Goal: Information Seeking & Learning: Check status

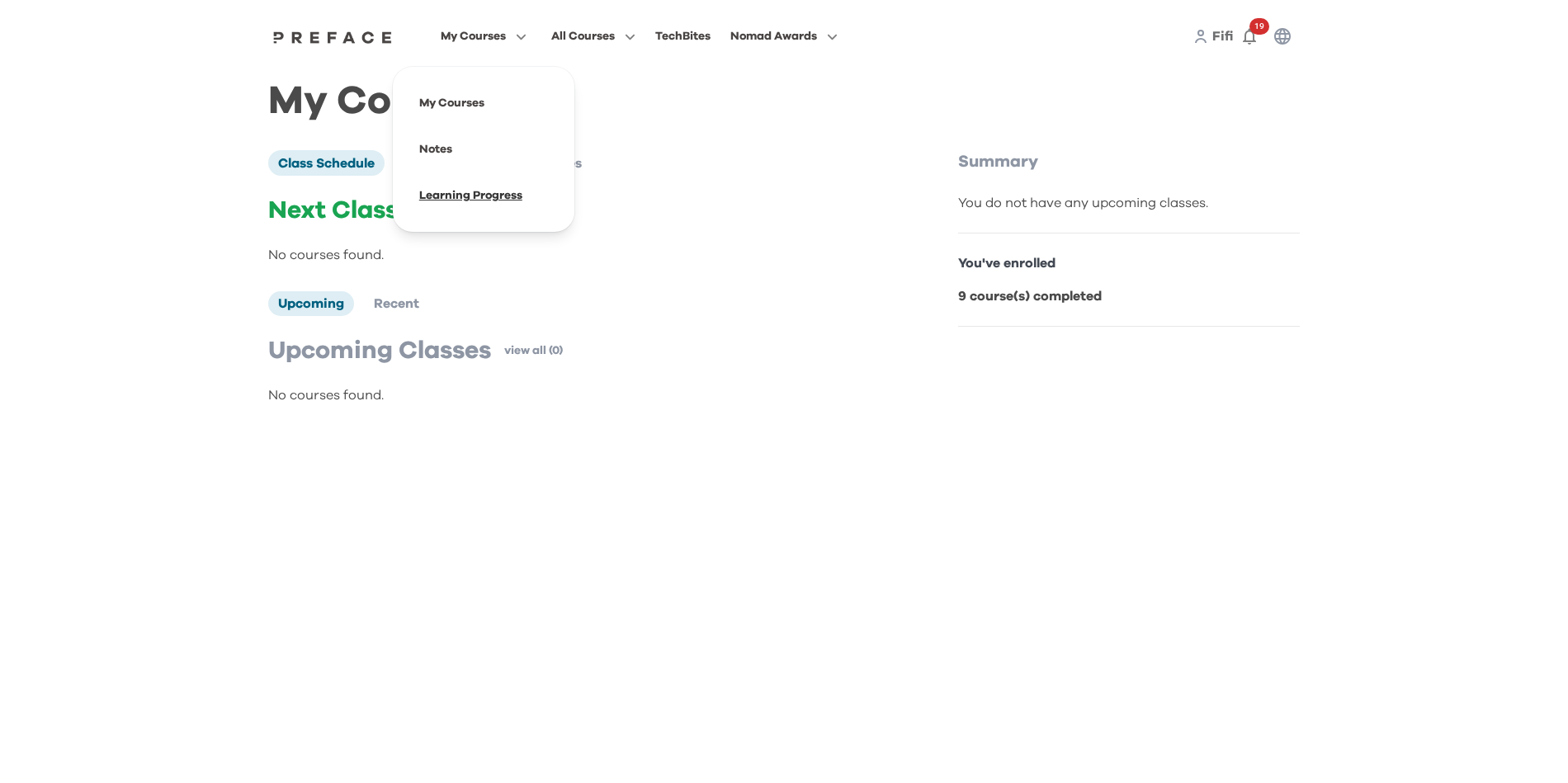
click at [469, 182] on span at bounding box center [483, 196] width 155 height 46
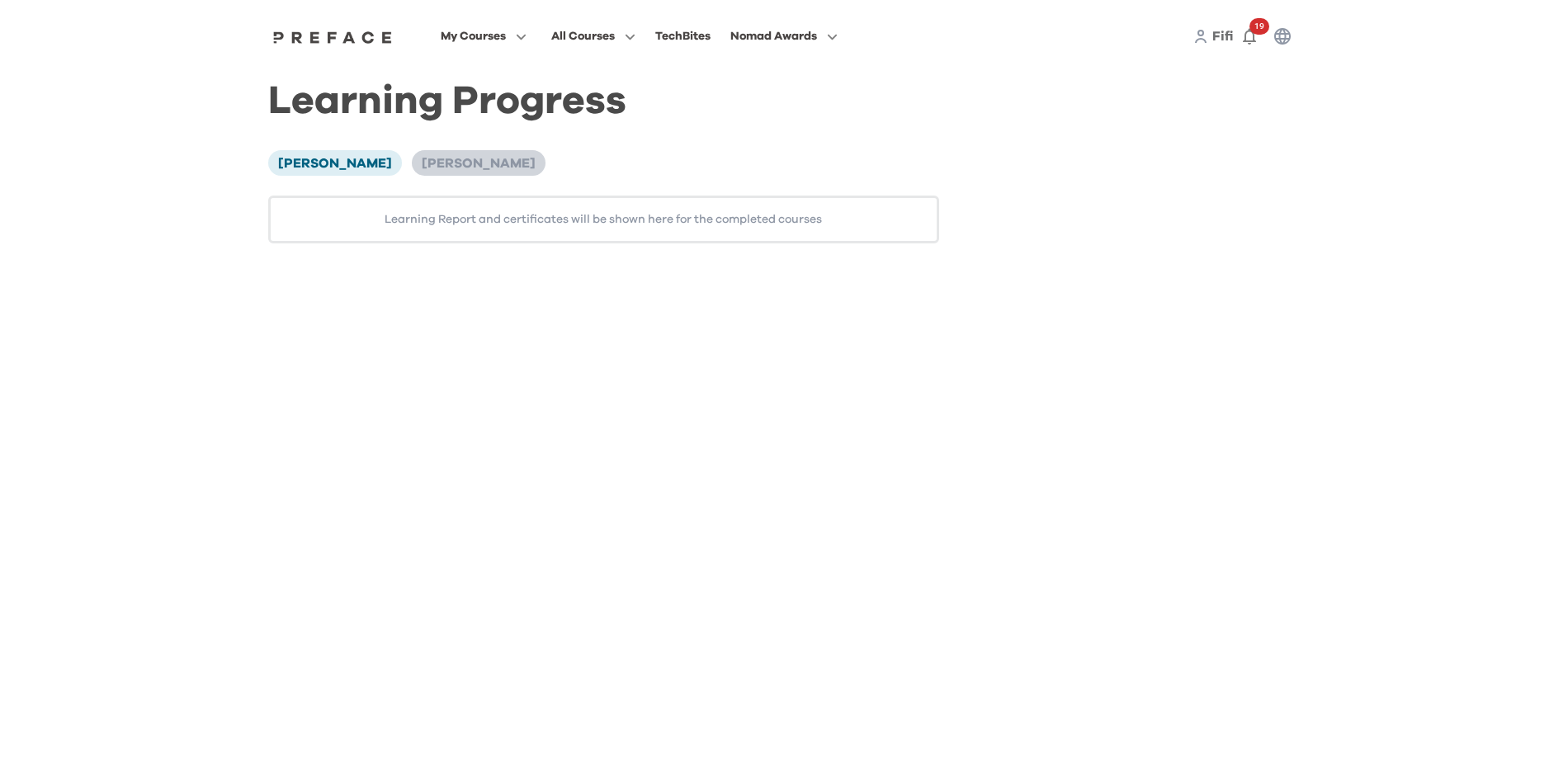
click at [421, 162] on span "Aiden LeeLee" at bounding box center [478, 163] width 114 height 13
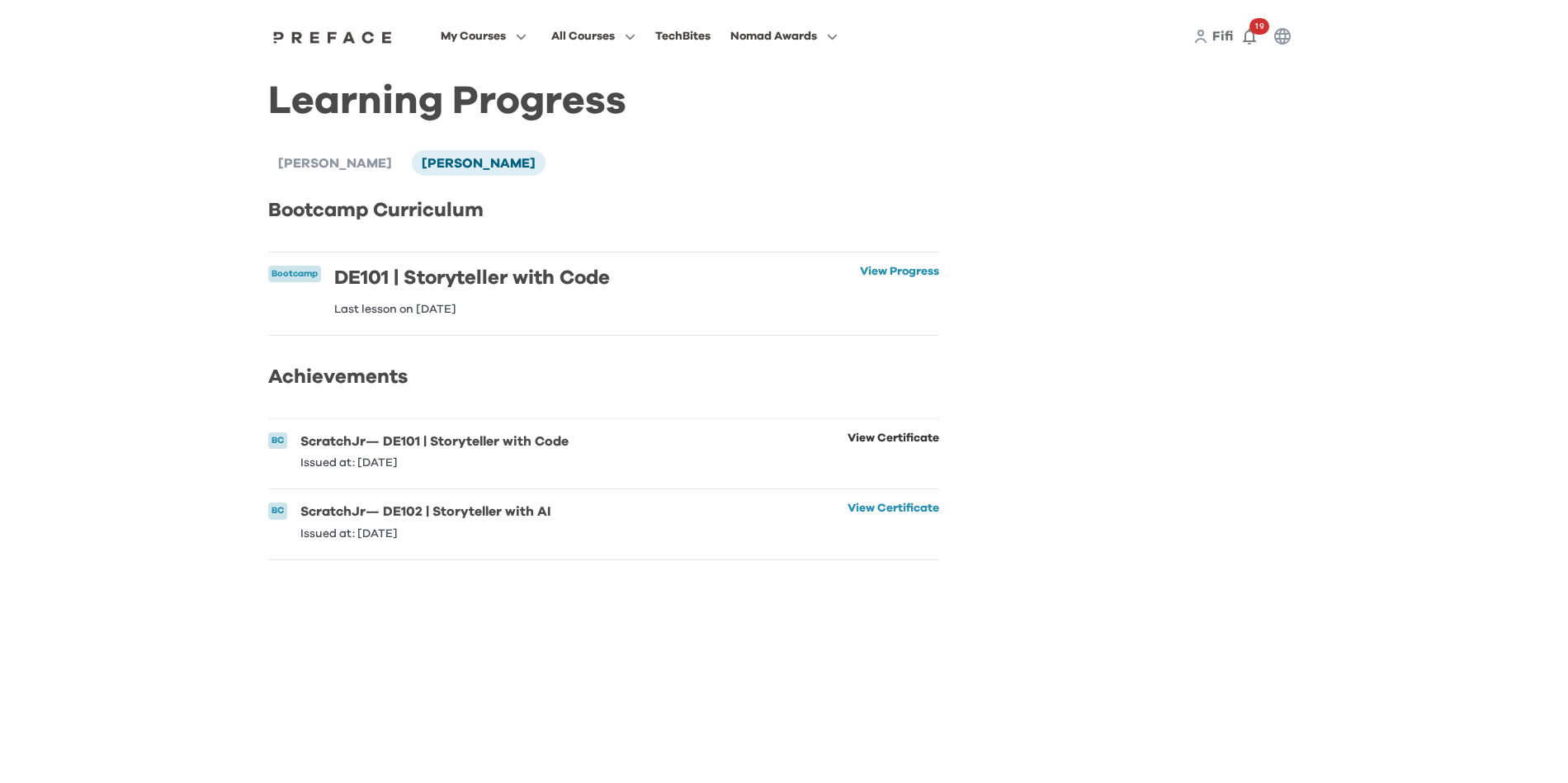
click at [908, 459] on link "View Certificate" at bounding box center [893, 451] width 92 height 36
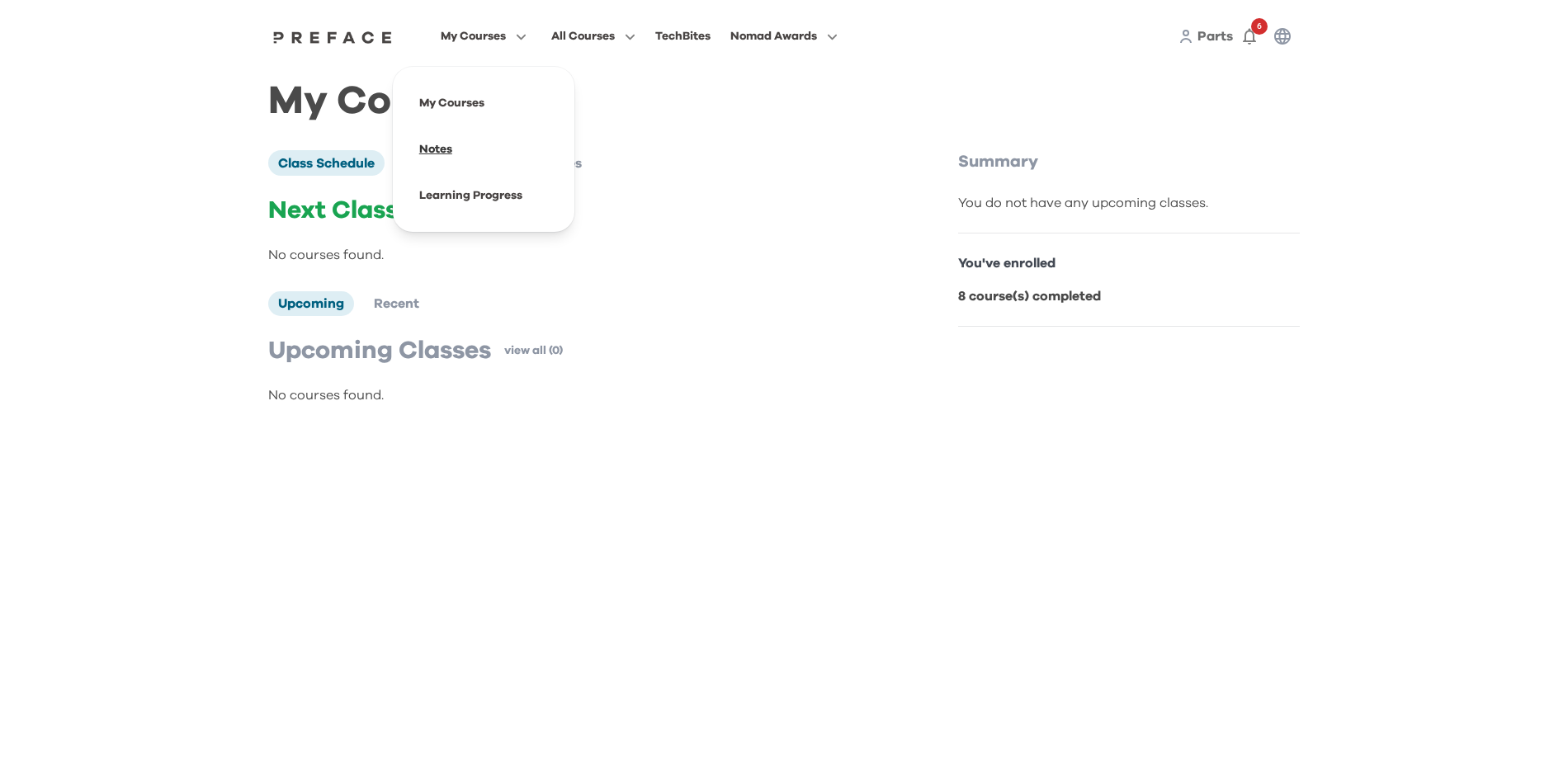
click at [451, 144] on span at bounding box center [483, 149] width 155 height 46
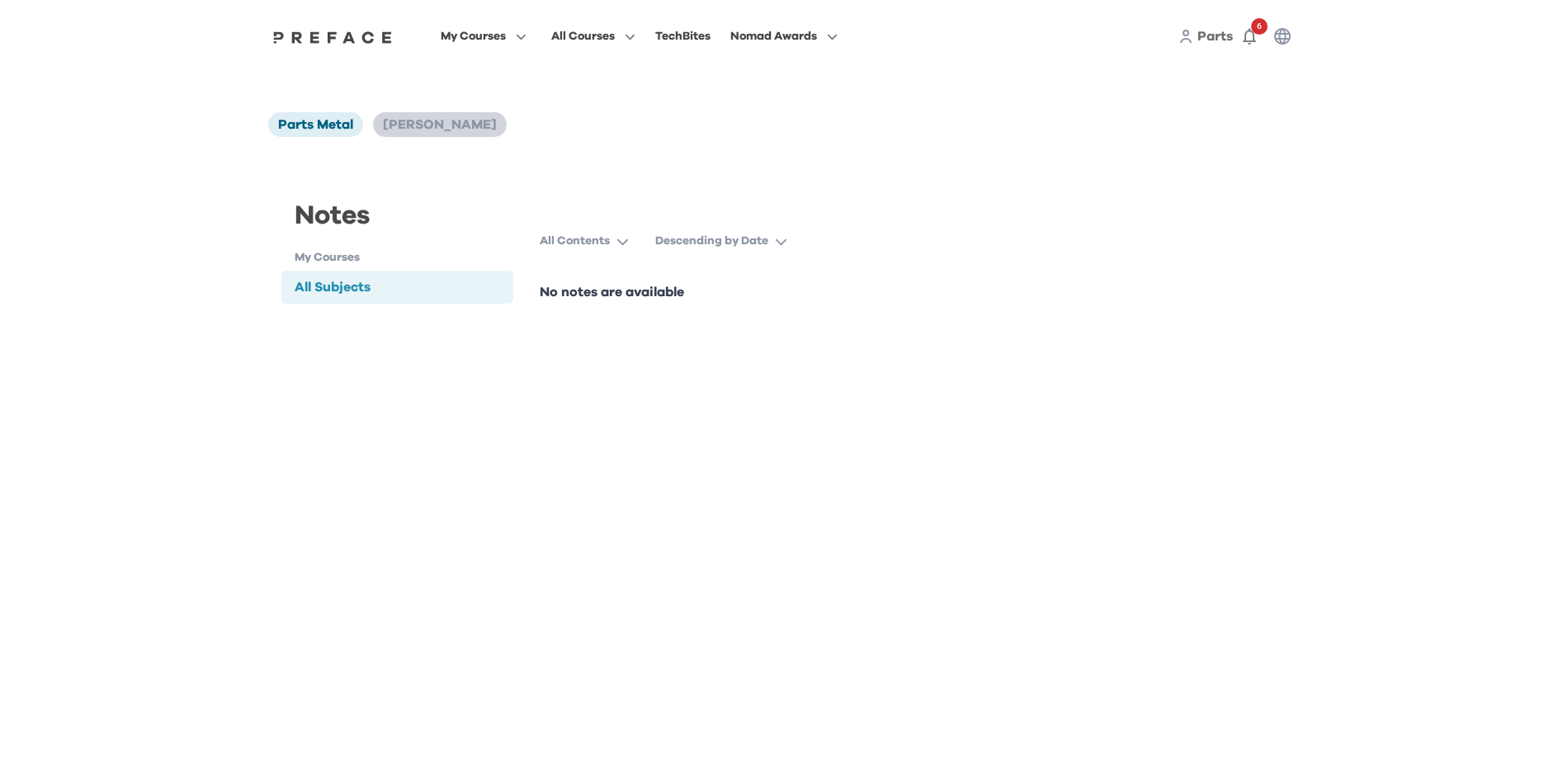
click at [438, 124] on span "[PERSON_NAME]" at bounding box center [439, 124] width 114 height 13
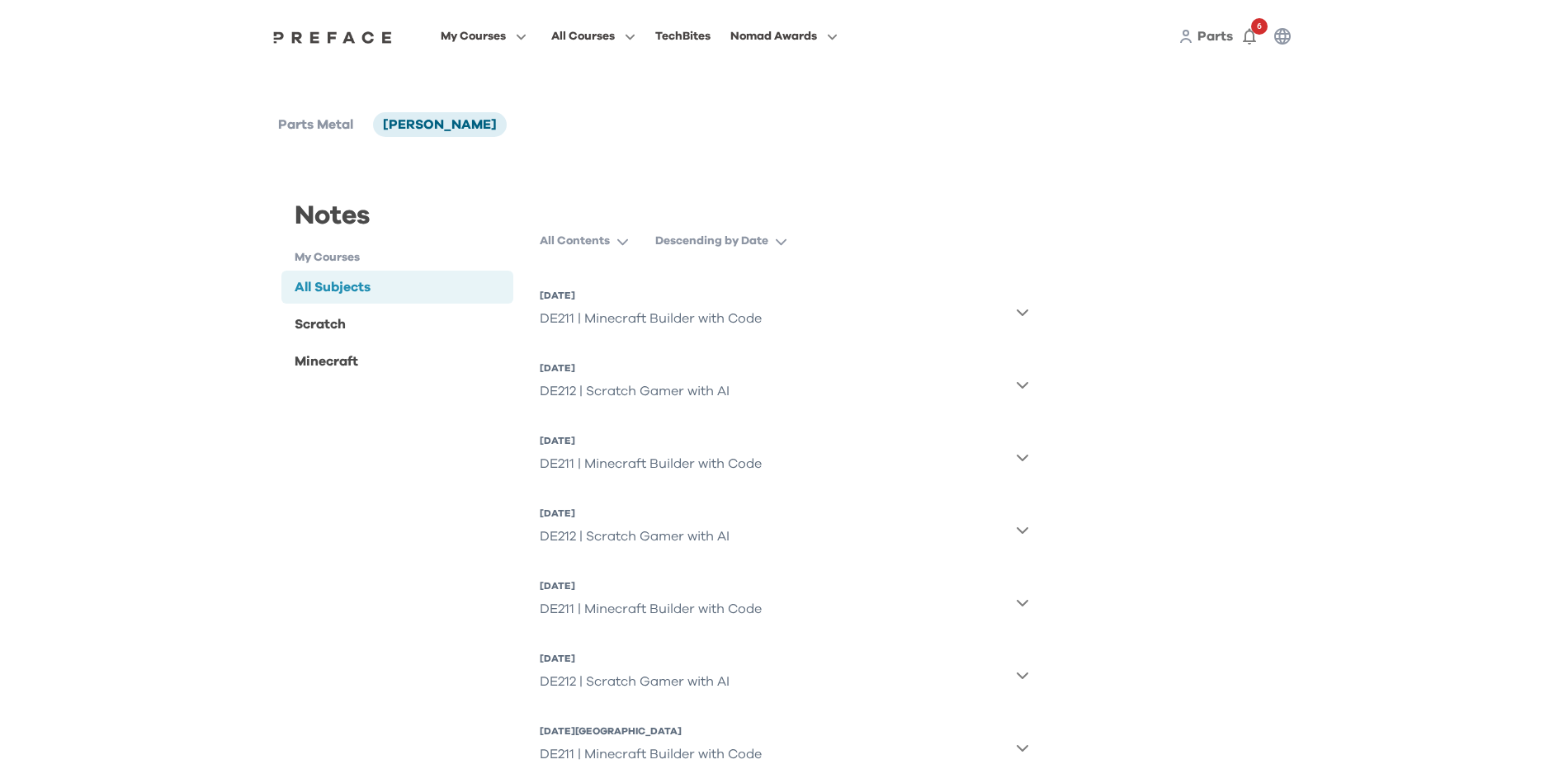
click at [654, 321] on div "DE211 | Minecraft Builder with Code" at bounding box center [651, 319] width 222 height 33
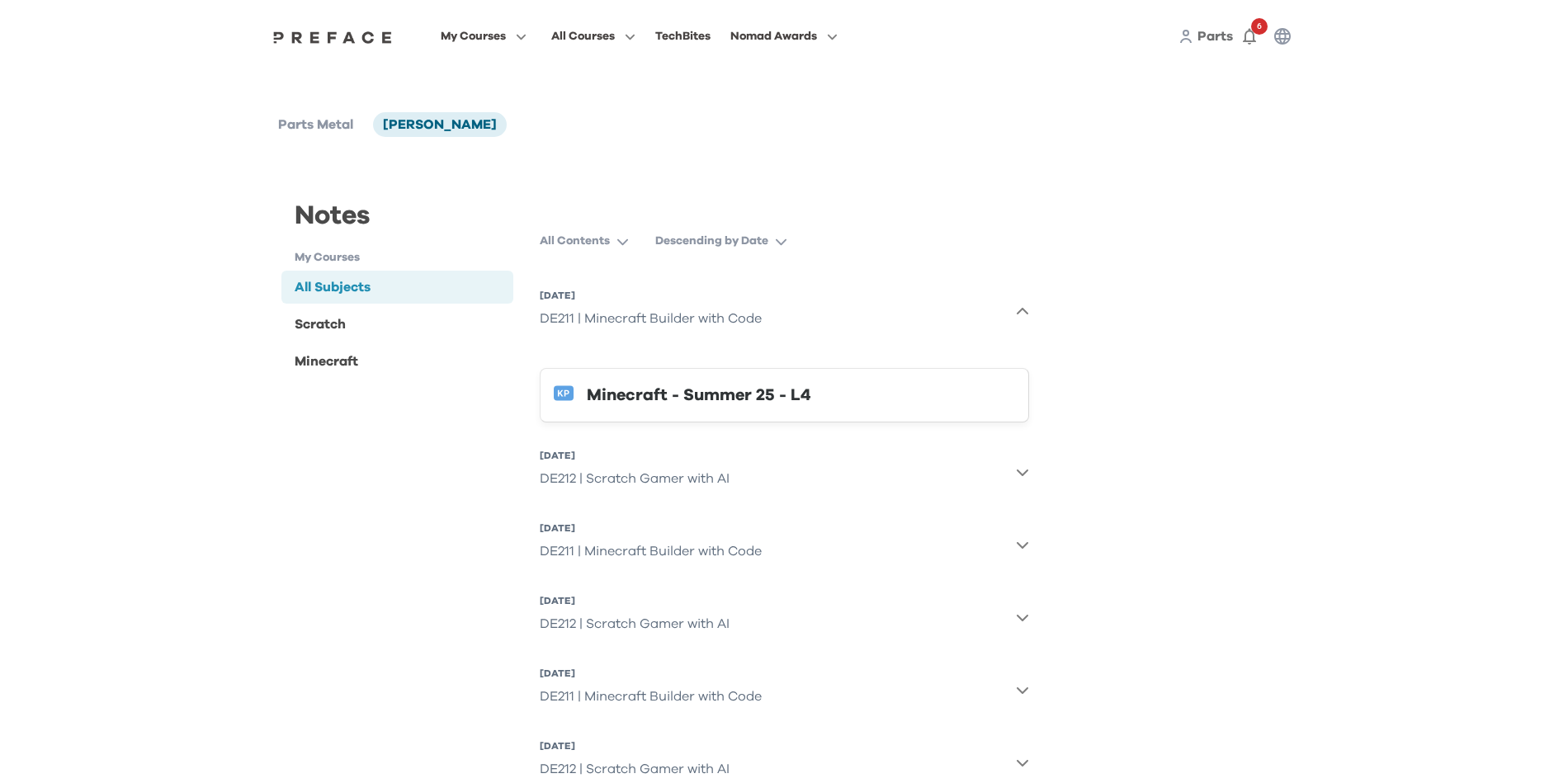
click at [1034, 311] on div "All Contents Descending by Date 28 Aug 2025, Thu DE211 | Minecraft Builder with…" at bounding box center [784, 594] width 516 height 737
click at [1017, 311] on icon "button" at bounding box center [1021, 312] width 13 height 13
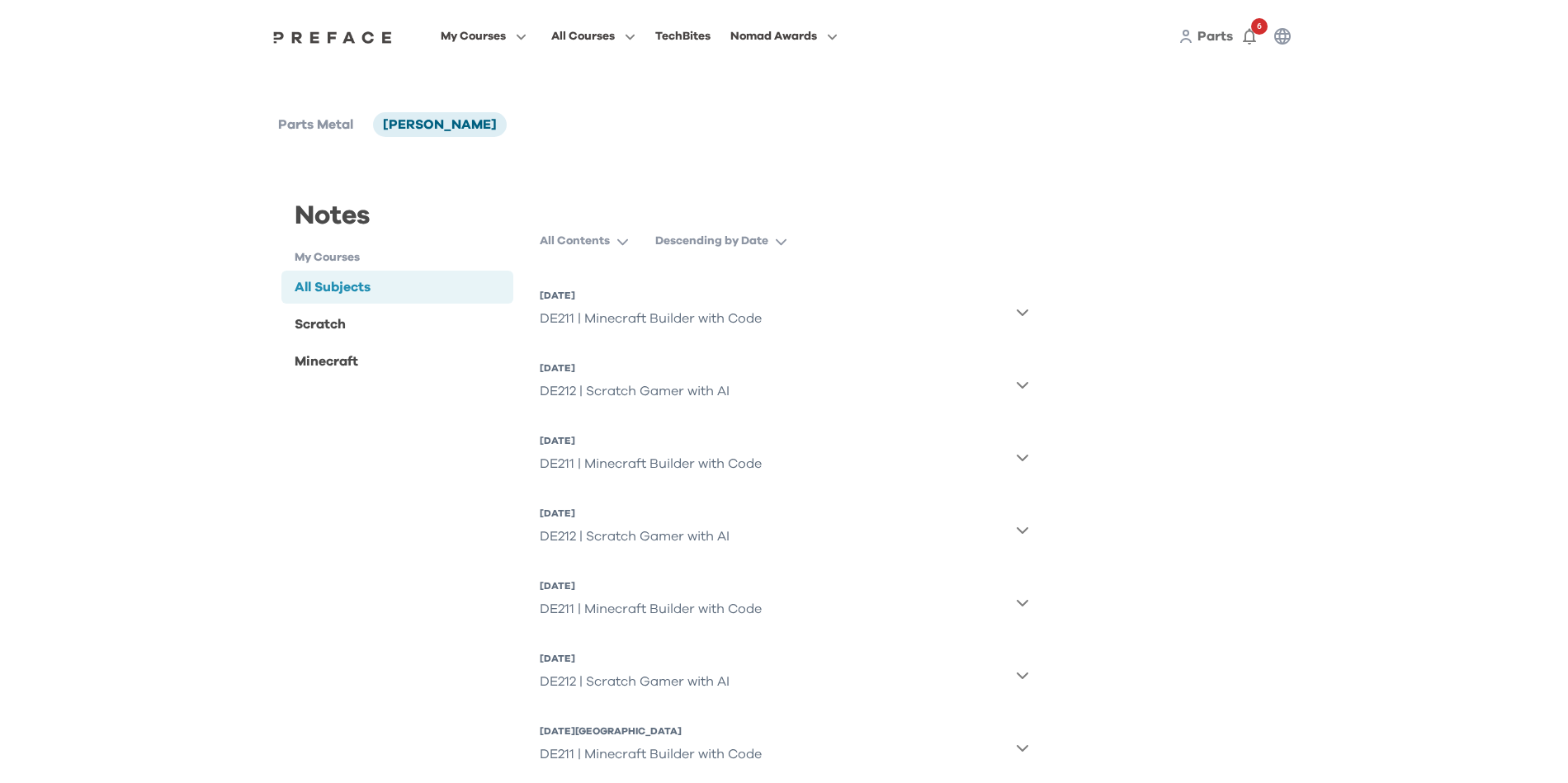
click at [1017, 311] on icon "button" at bounding box center [1020, 313] width 11 height 7
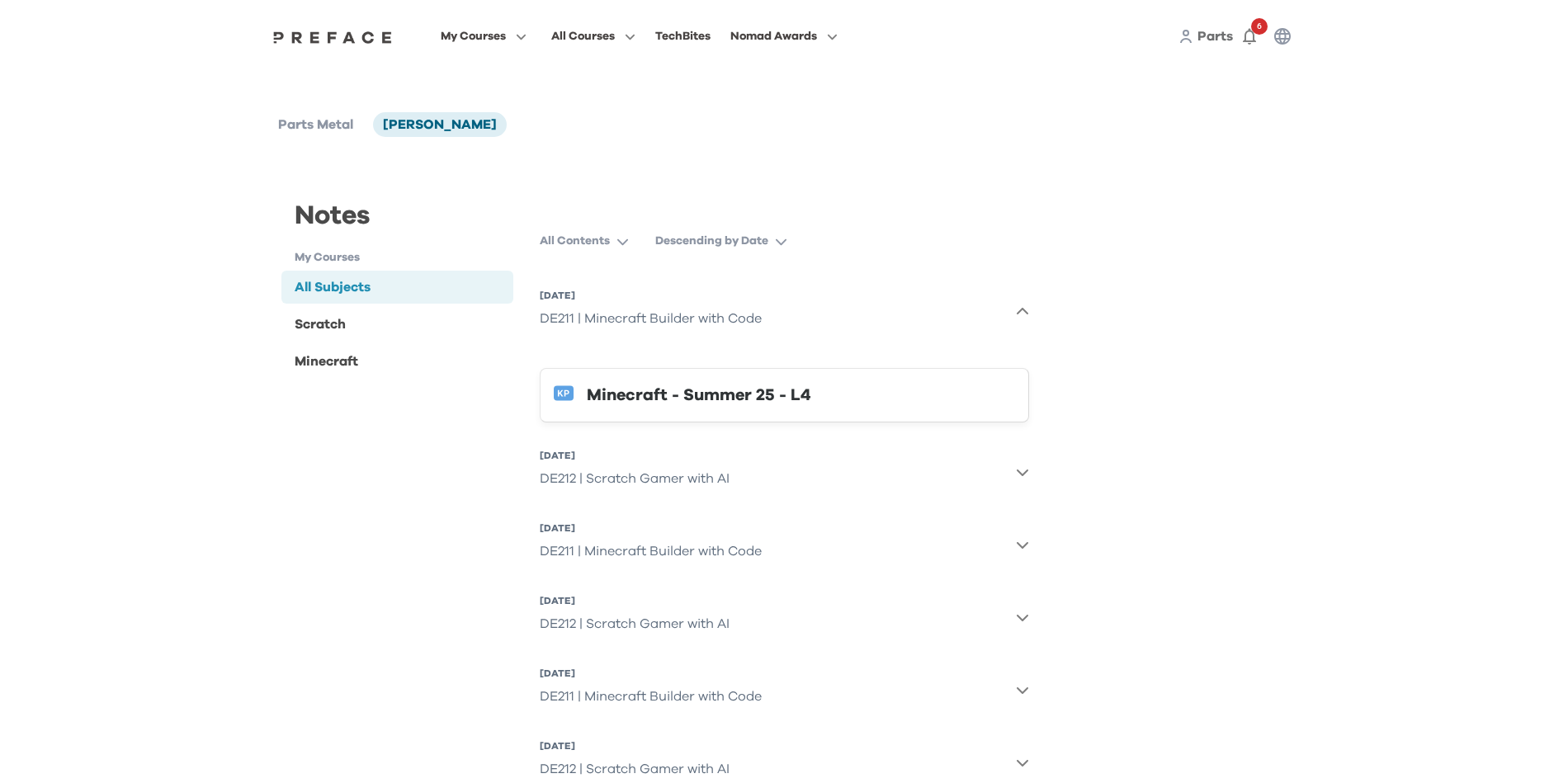
click at [1132, 195] on div "Notes My Courses All Subjects Scratch Minecraft All Subjects All Contents Desce…" at bounding box center [784, 561] width 1032 height 807
click at [348, 40] on img at bounding box center [332, 37] width 127 height 13
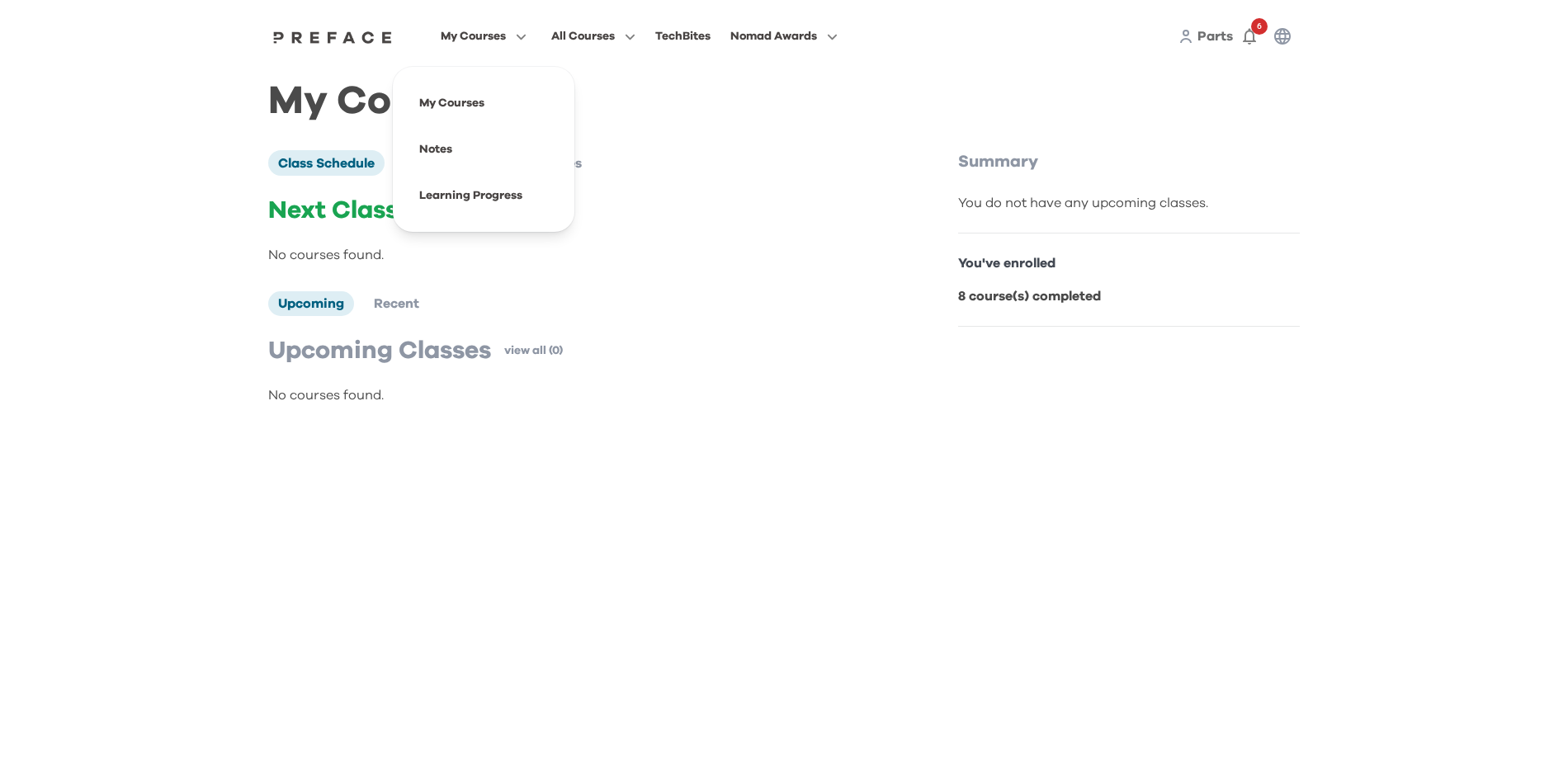
click at [477, 33] on span "My Courses" at bounding box center [473, 36] width 65 height 20
click at [439, 153] on span at bounding box center [483, 149] width 155 height 46
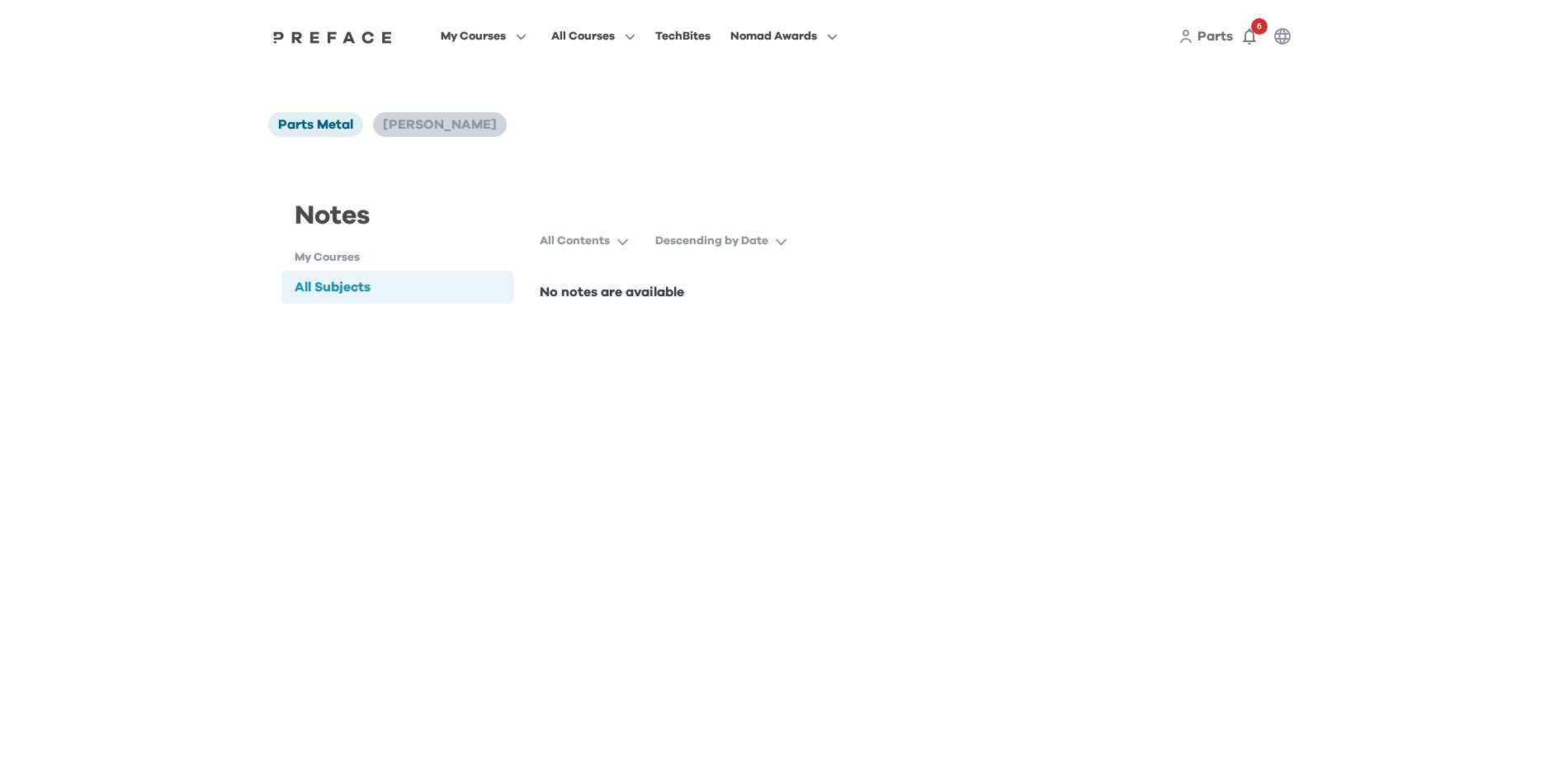
click at [436, 128] on span "[PERSON_NAME]" at bounding box center [439, 124] width 114 height 13
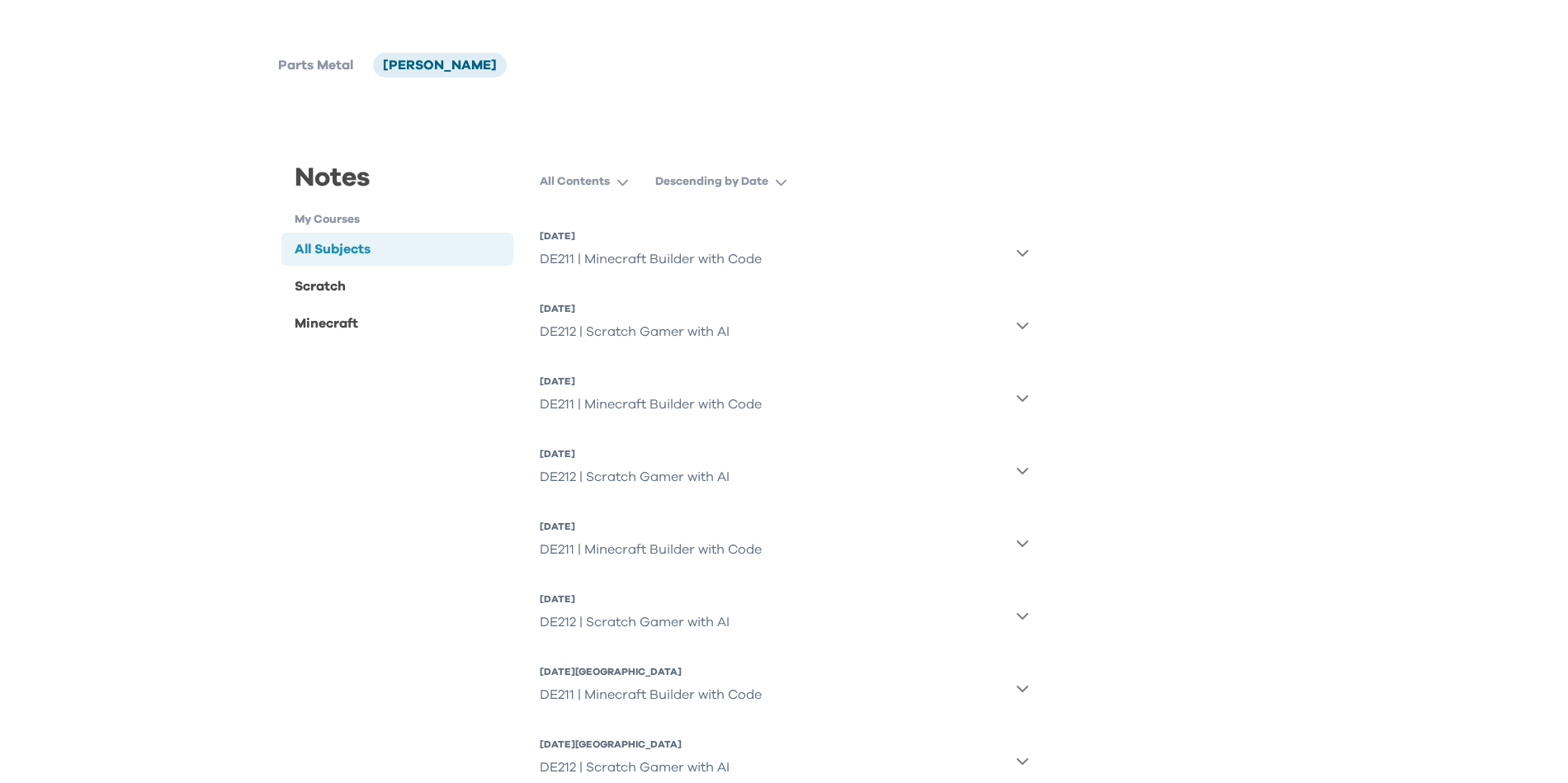
scroll to position [113, 0]
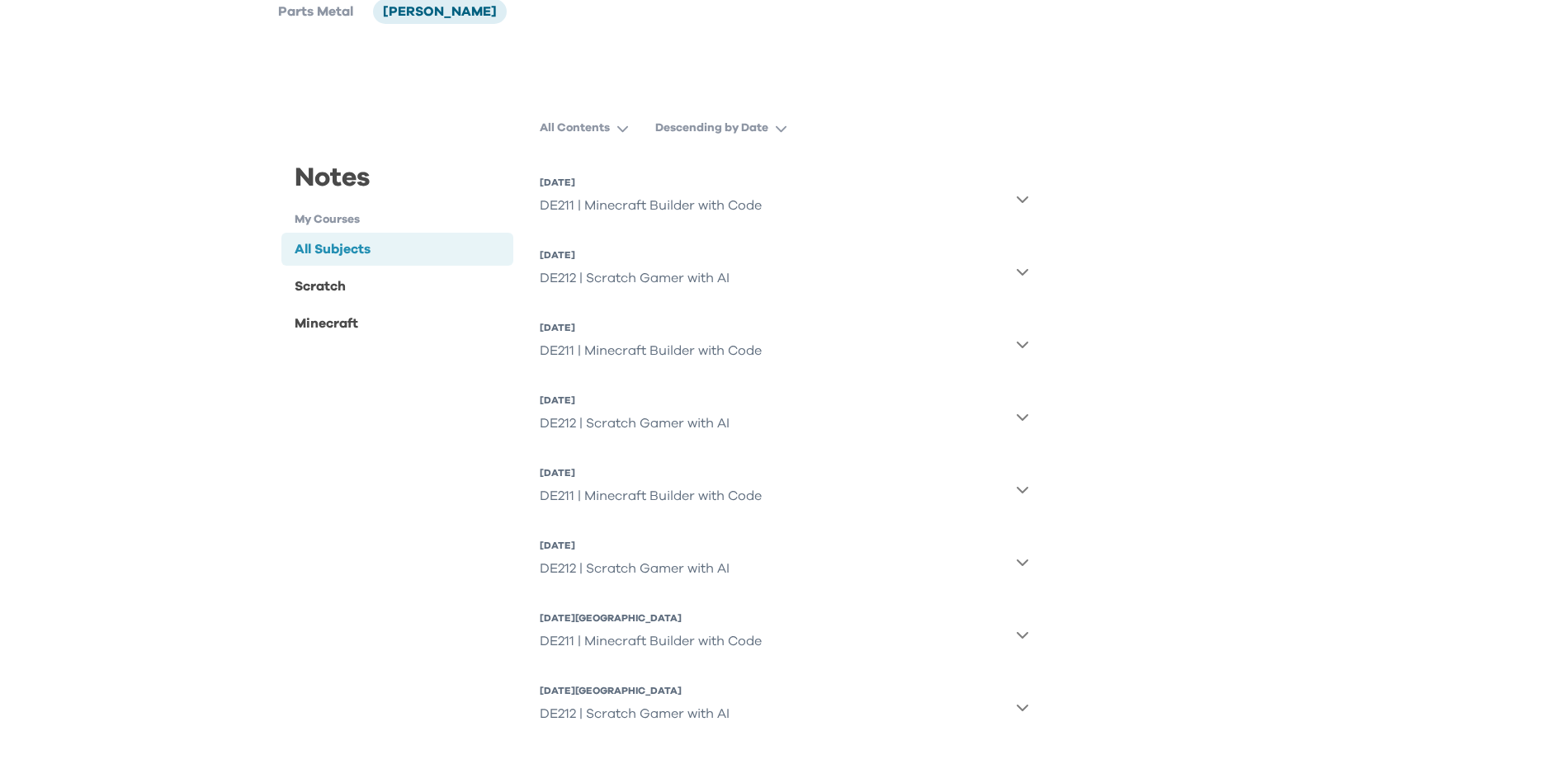
click at [1026, 416] on icon "button" at bounding box center [1021, 416] width 13 height 13
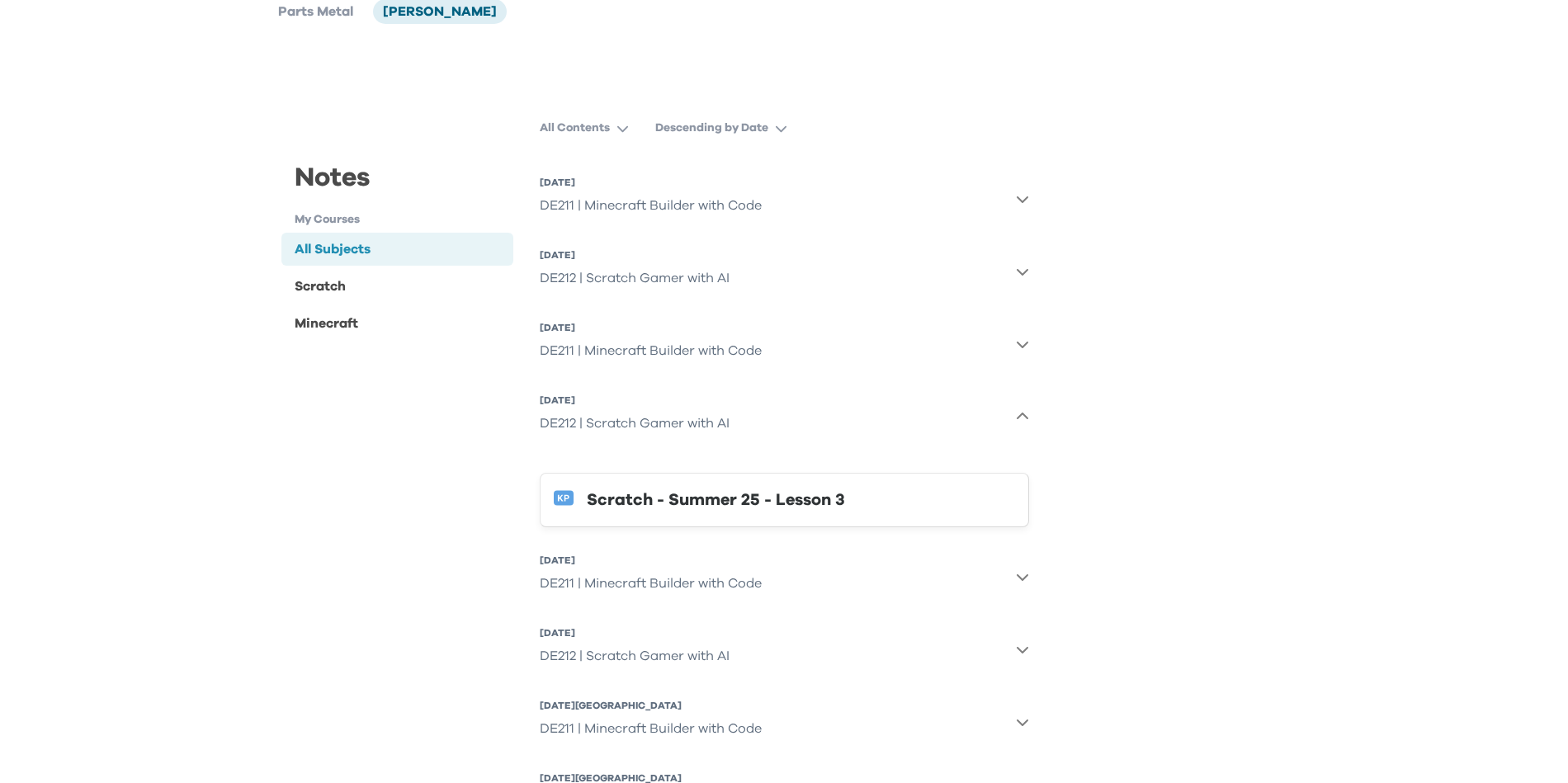
click at [1023, 354] on button "[DATE] DE211 | Minecraft Builder with Code" at bounding box center [784, 343] width 489 height 59
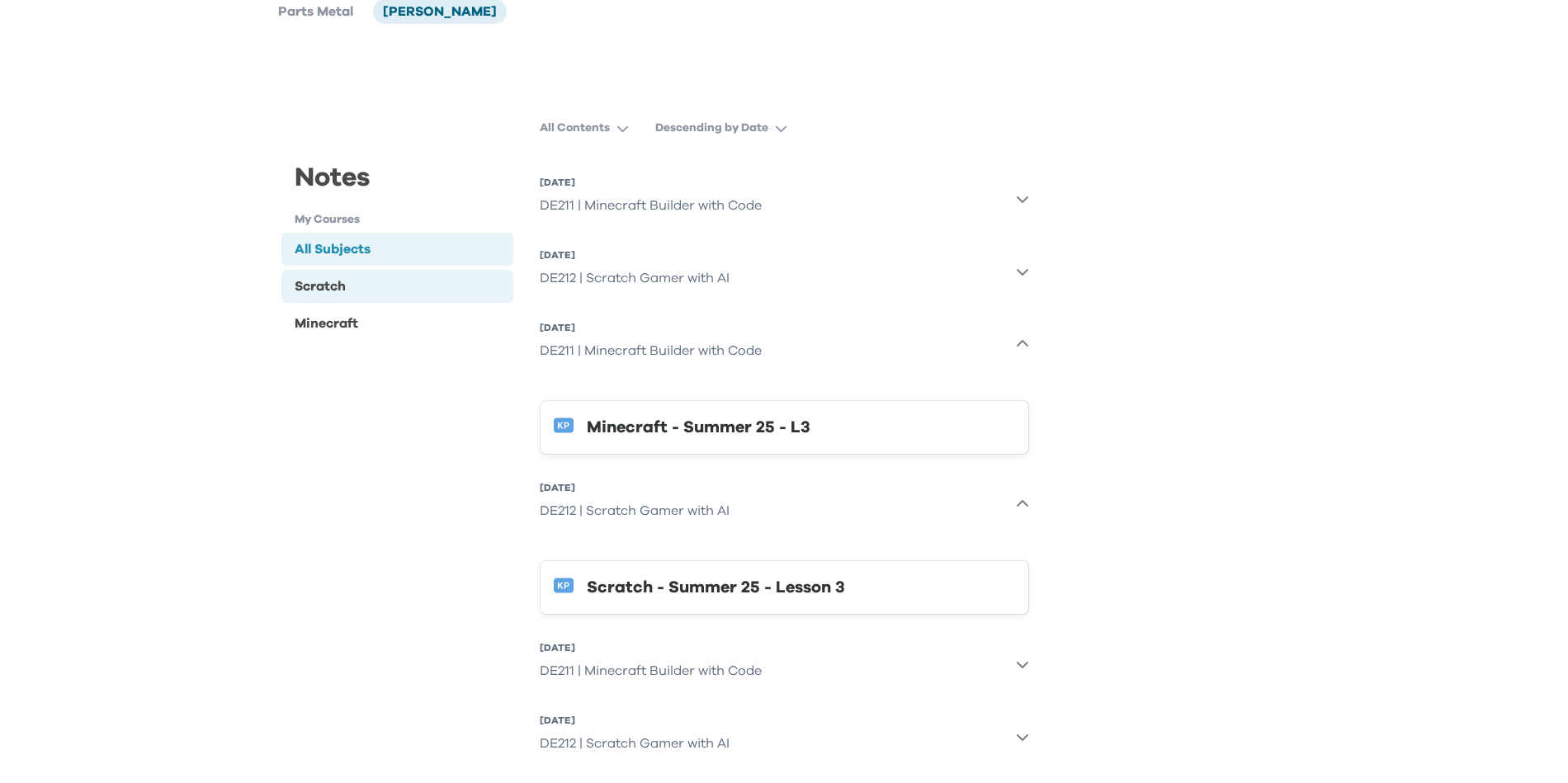
click at [343, 290] on div "Scratch" at bounding box center [320, 286] width 51 height 20
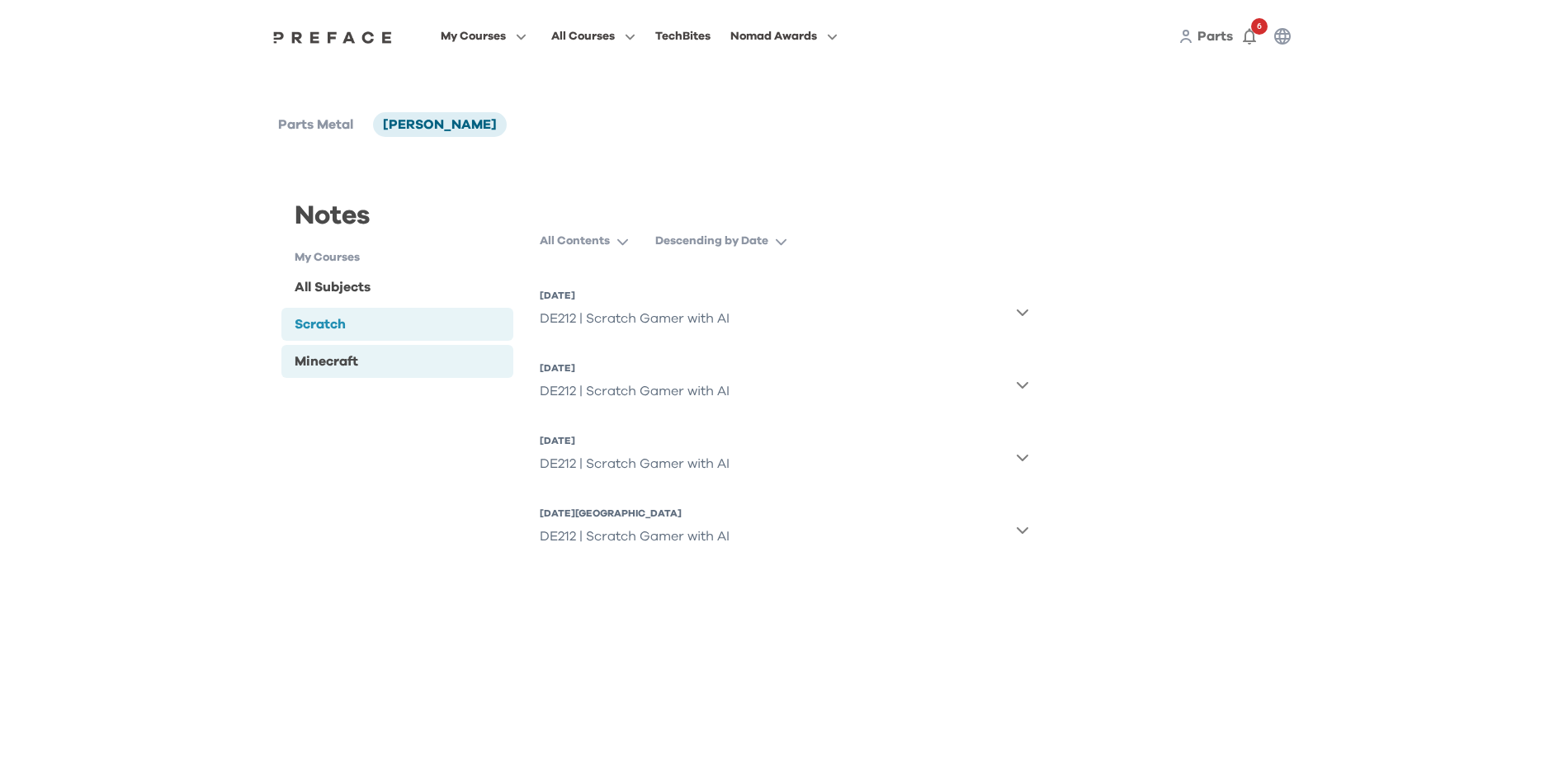
scroll to position [0, 0]
click at [377, 365] on div "Minecraft" at bounding box center [397, 361] width 232 height 33
click at [348, 30] on div at bounding box center [332, 36] width 127 height 13
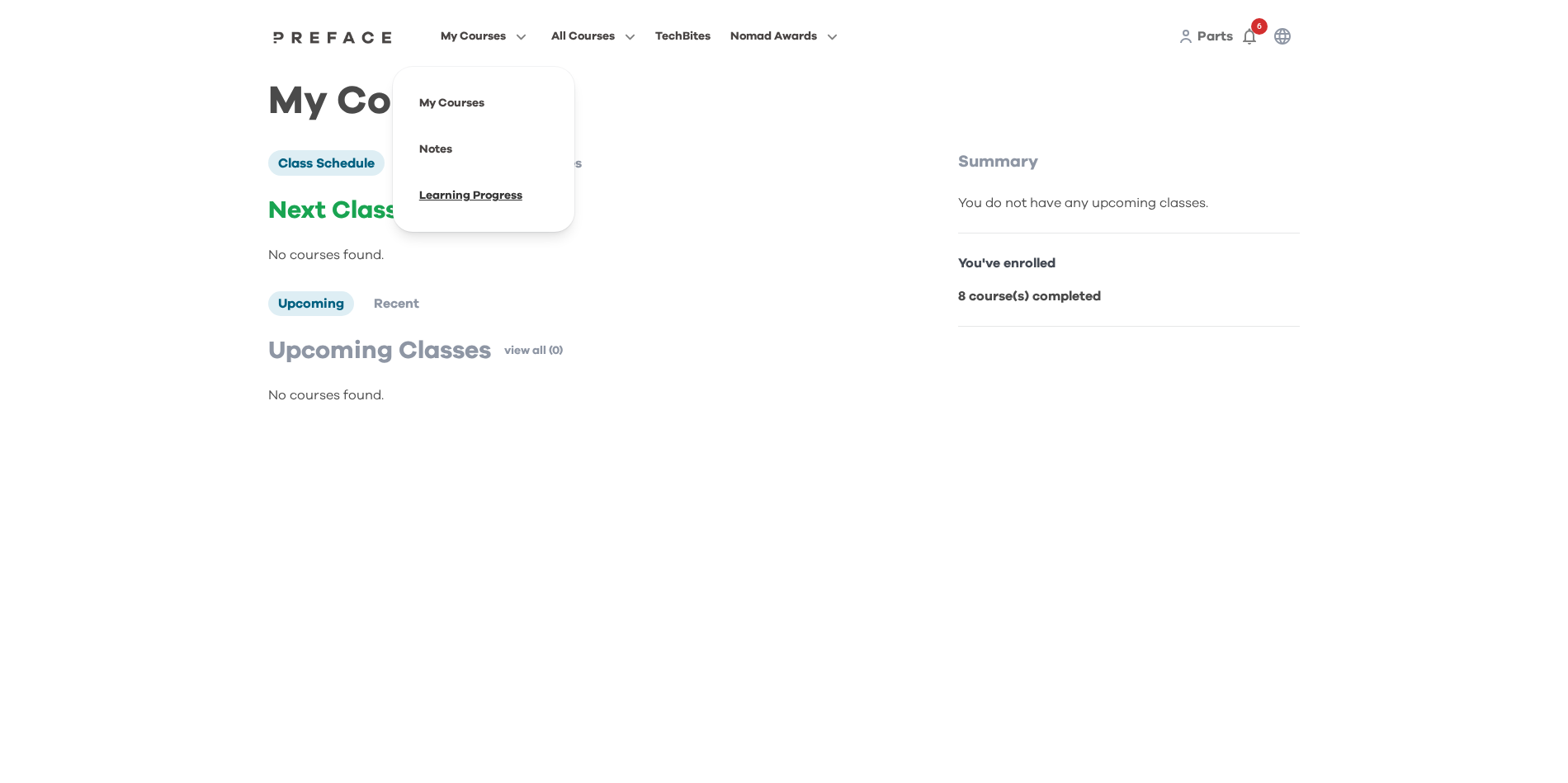
click at [490, 203] on span at bounding box center [483, 196] width 155 height 46
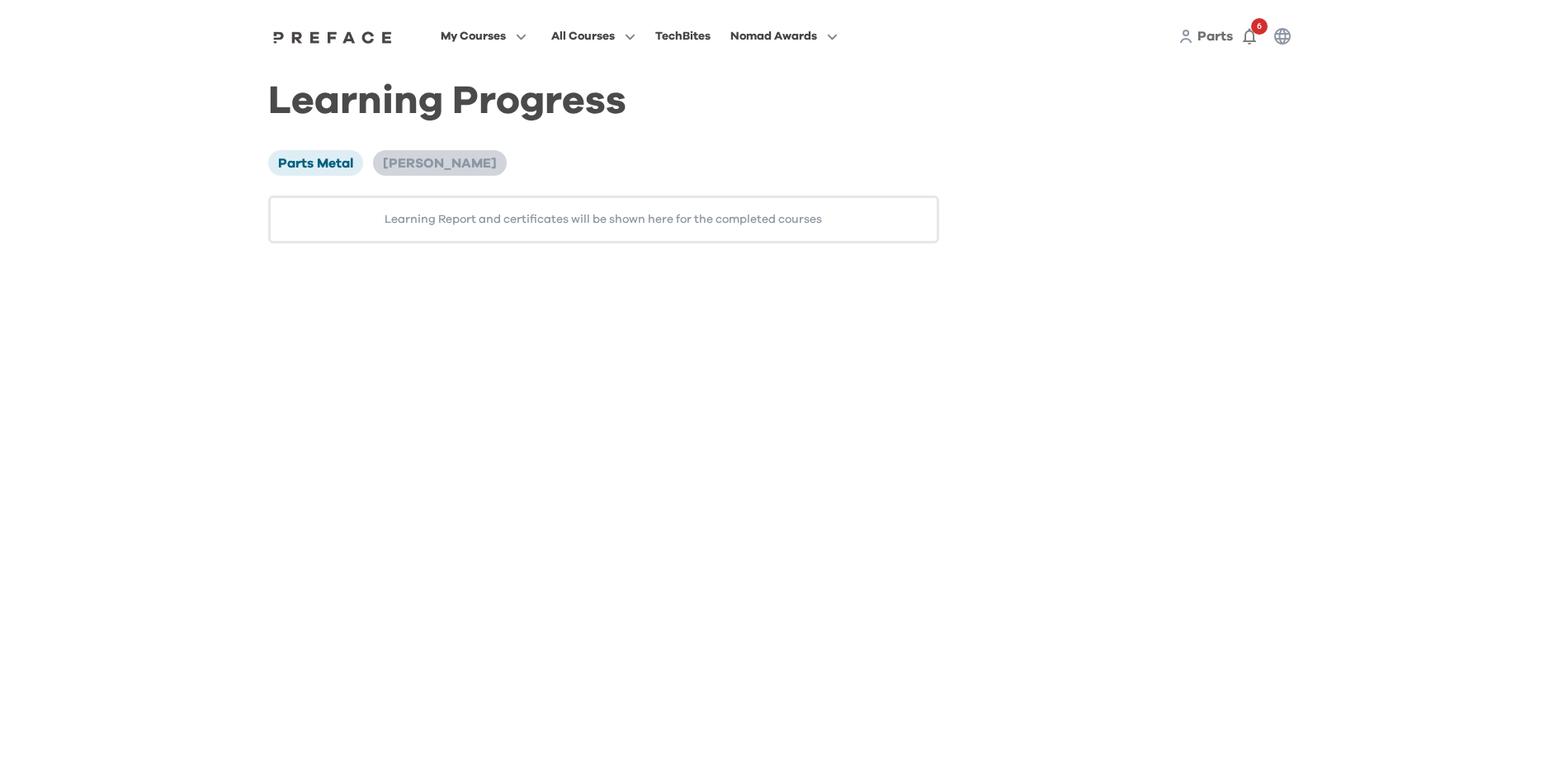
click at [409, 152] on li "[PERSON_NAME]" at bounding box center [440, 162] width 134 height 25
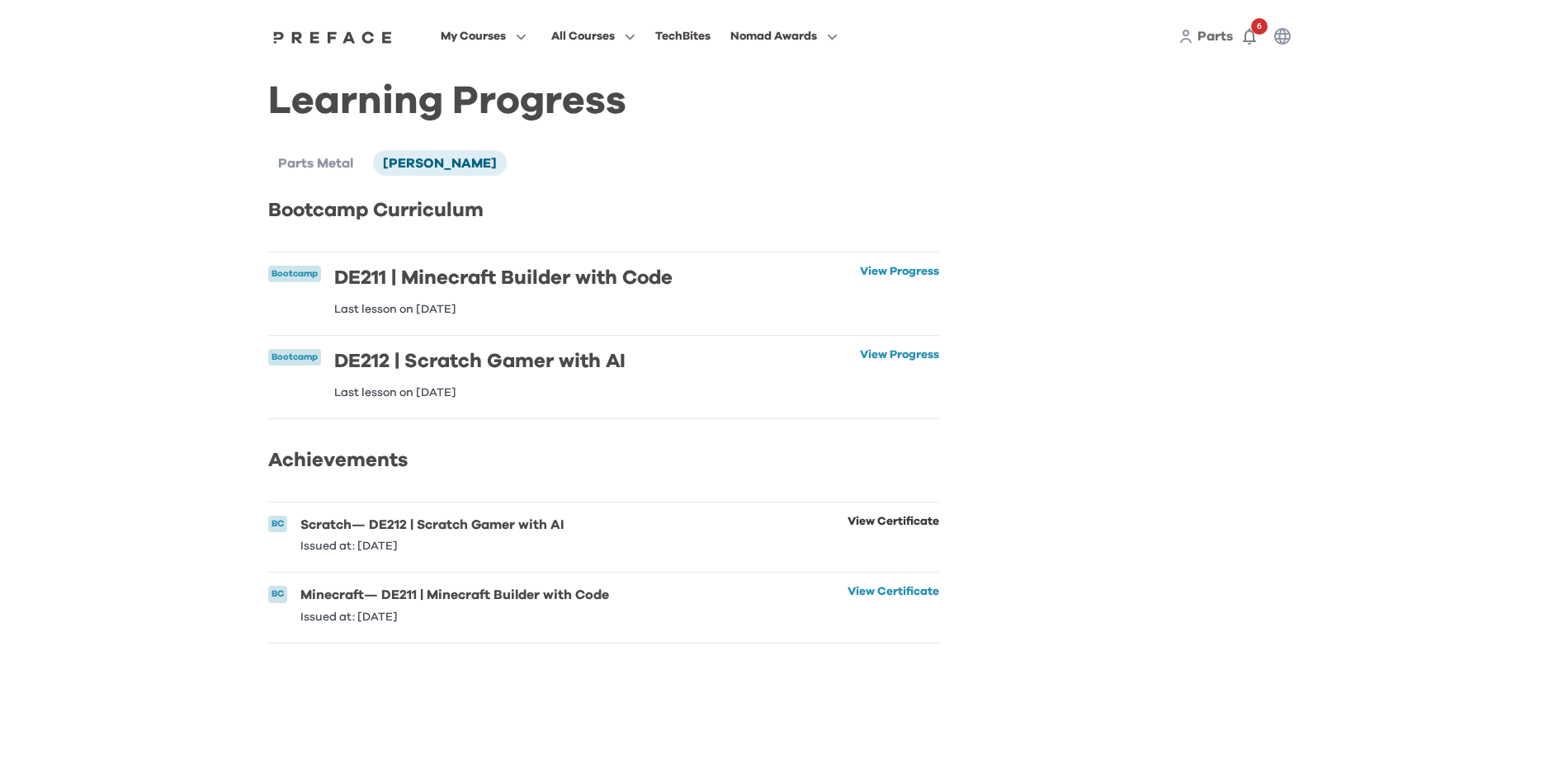
click at [890, 532] on link "View Certificate" at bounding box center [893, 534] width 92 height 36
